Goal: Task Accomplishment & Management: Manage account settings

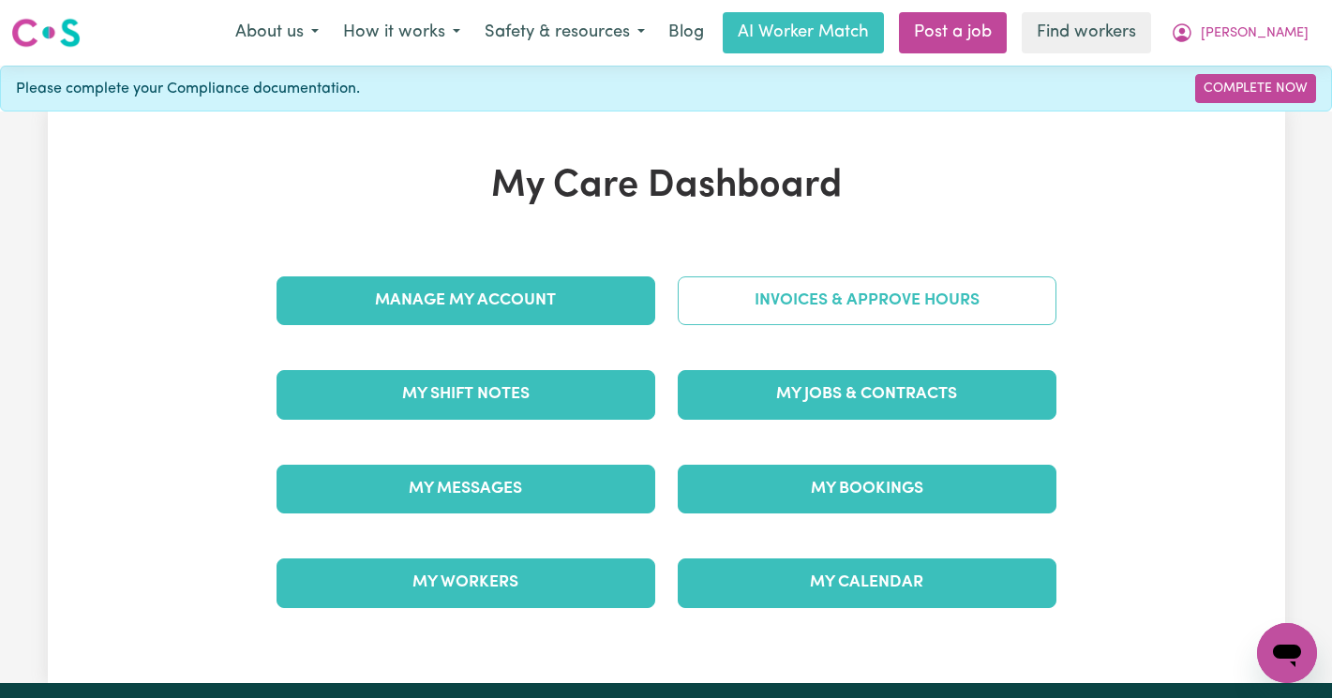
click at [851, 284] on link "Invoices & Approve Hours" at bounding box center [866, 300] width 379 height 49
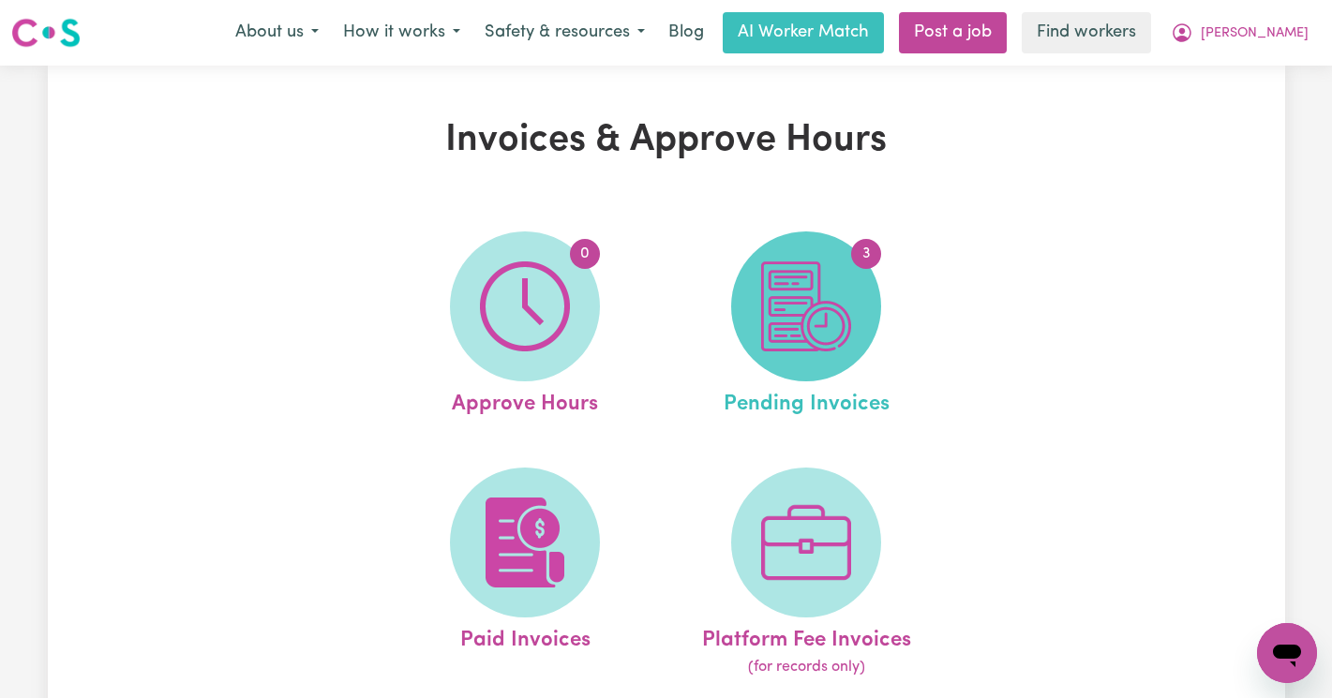
click at [827, 296] on img at bounding box center [806, 306] width 90 height 90
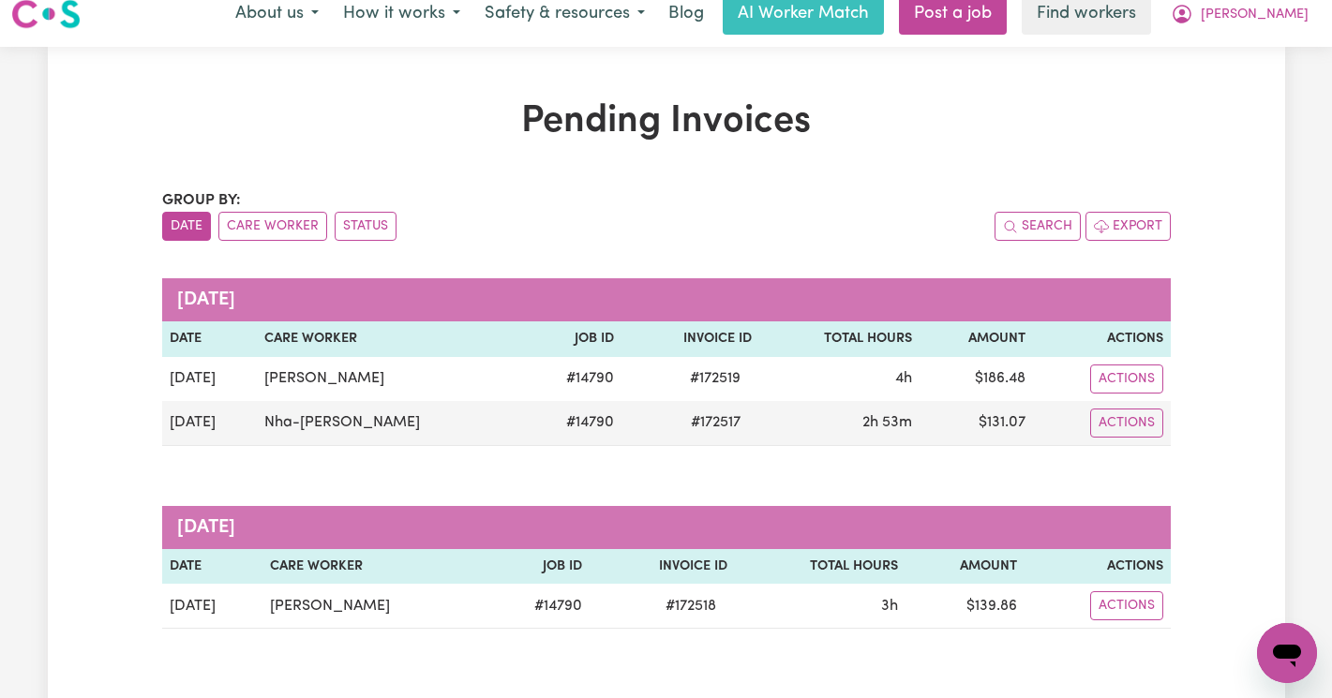
scroll to position [23, 0]
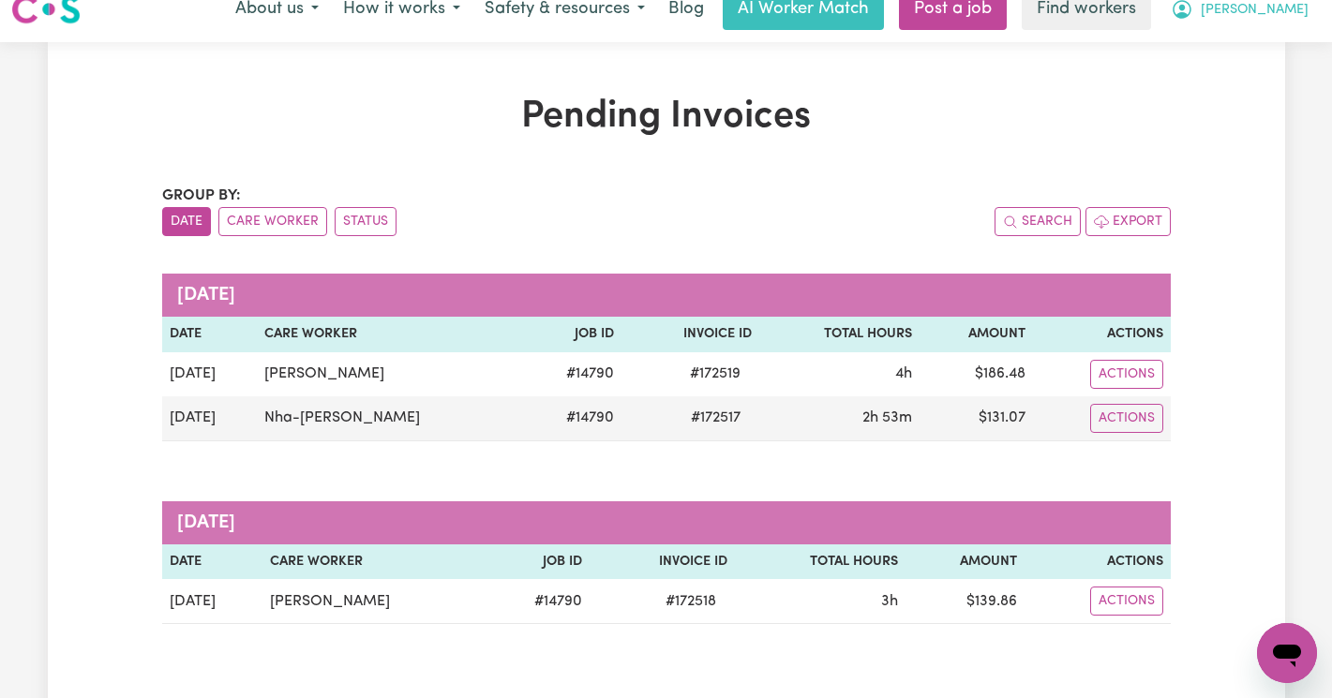
click at [1275, 12] on span "[PERSON_NAME]" at bounding box center [1254, 10] width 108 height 21
click at [1249, 75] on link "Logout" at bounding box center [1245, 85] width 148 height 36
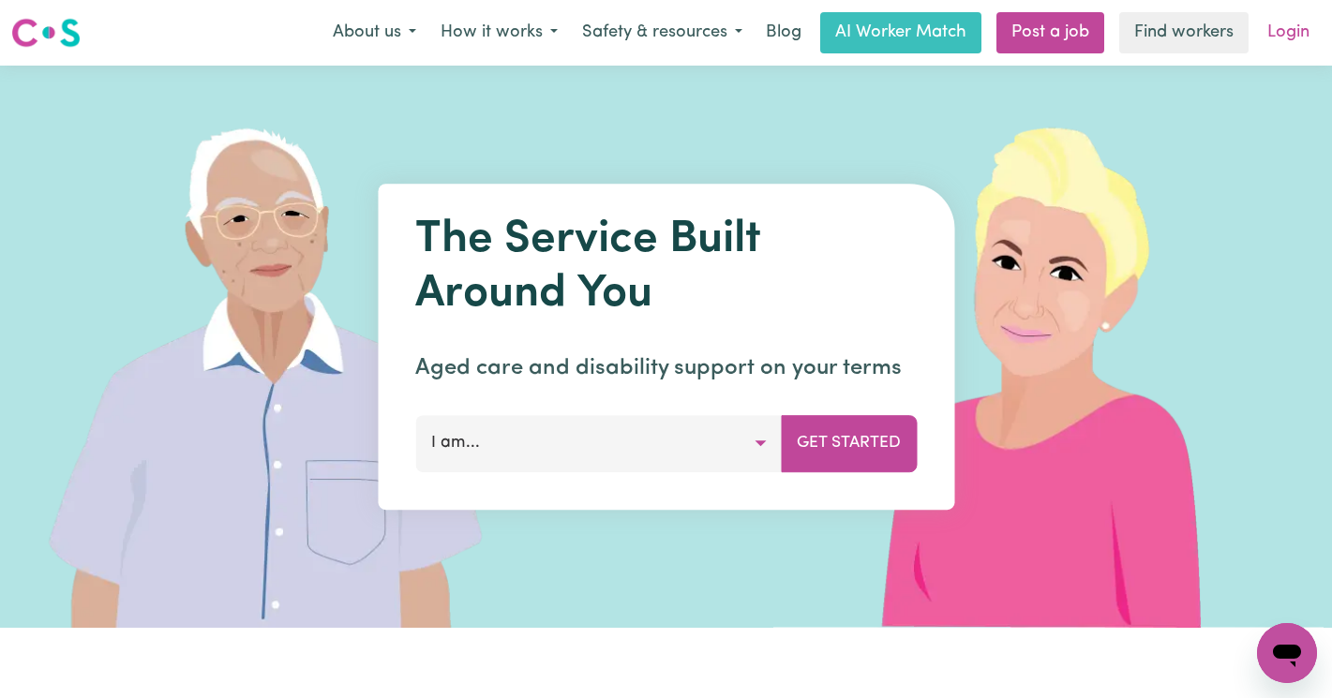
click at [1276, 22] on link "Login" at bounding box center [1288, 32] width 65 height 41
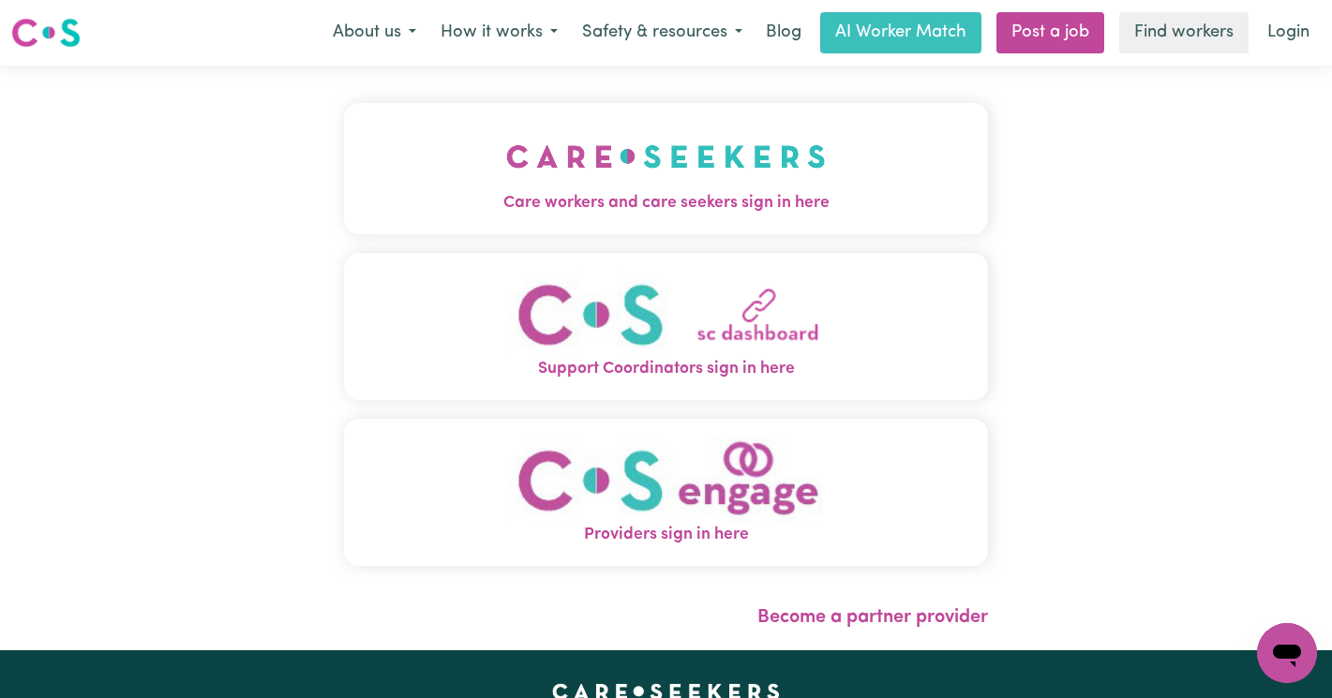
click at [506, 172] on img "Care workers and care seekers sign in here" at bounding box center [666, 156] width 320 height 69
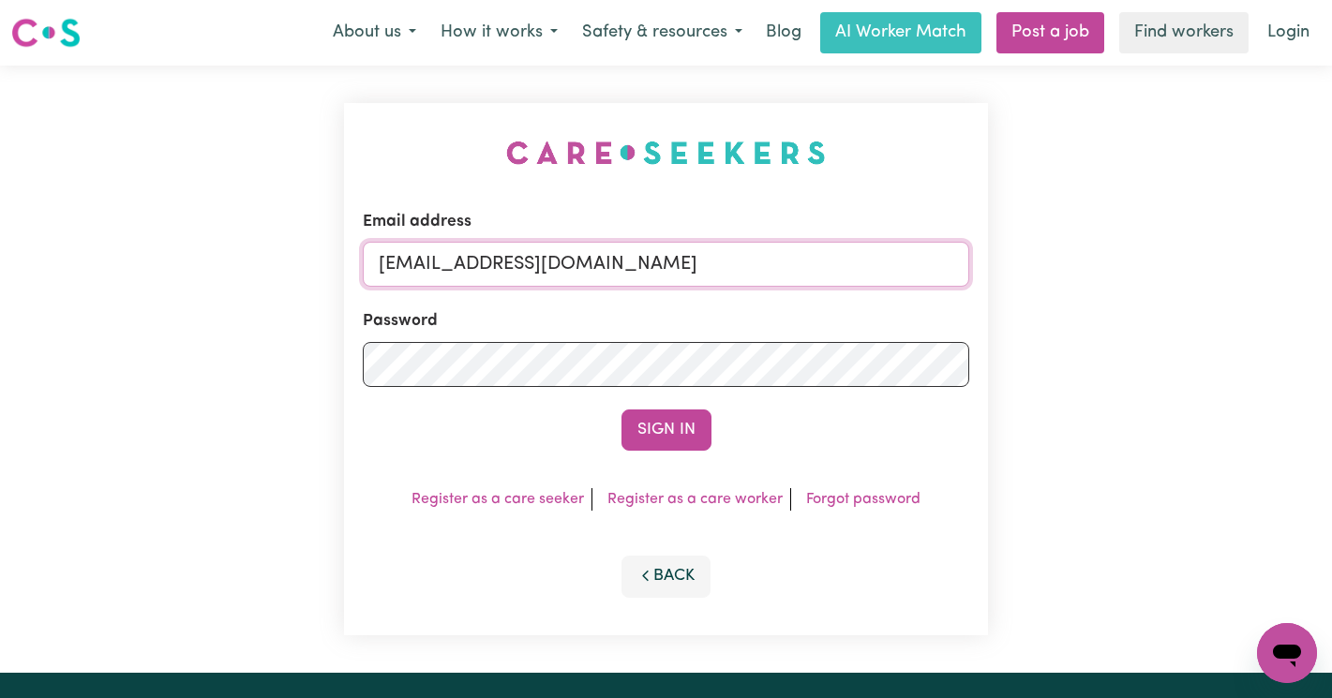
drag, startPoint x: 835, startPoint y: 268, endPoint x: 474, endPoint y: 260, distance: 360.9
click at [474, 260] on input "[EMAIL_ADDRESS][DOMAIN_NAME]" at bounding box center [666, 264] width 606 height 45
paste input "EvelynCH"
type input "[EMAIL_ADDRESS][PERSON_NAME][DOMAIN_NAME]"
click at [621, 409] on button "Sign In" at bounding box center [666, 429] width 90 height 41
